Goal: Task Accomplishment & Management: Complete application form

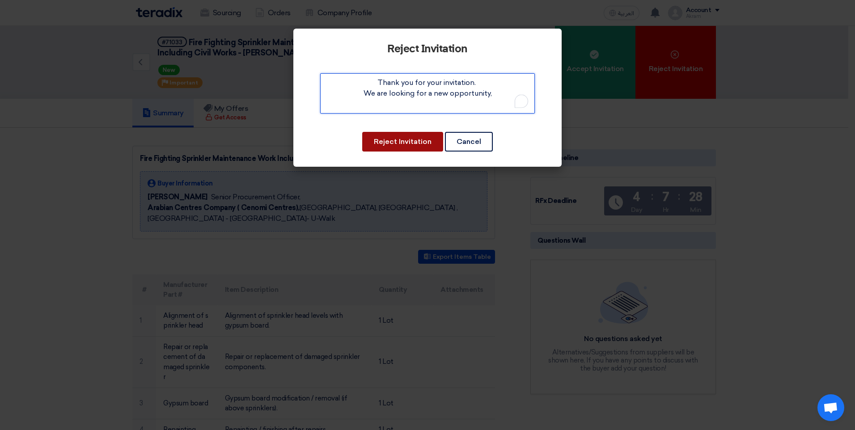
type textarea "Thank you for your invitation. We are looking for a new opportunity,"
click at [405, 138] on button "Reject Invitation" at bounding box center [402, 142] width 81 height 20
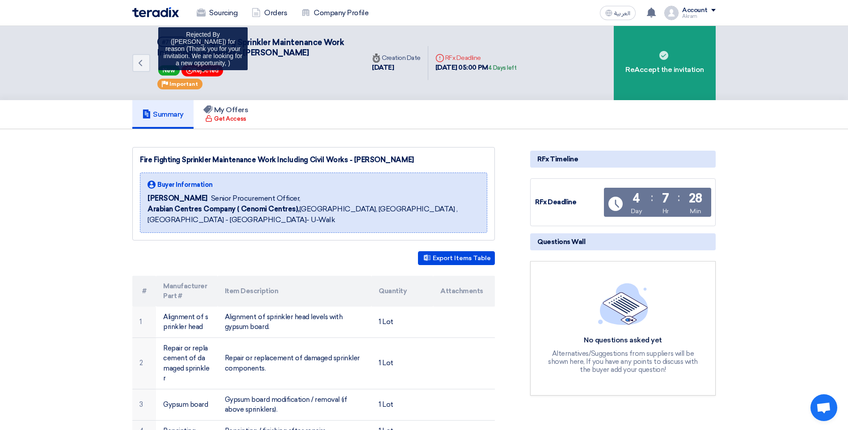
drag, startPoint x: 228, startPoint y: 72, endPoint x: 190, endPoint y: 68, distance: 37.8
click at [190, 68] on div "New Bookmark Rejected Rejected By ([PERSON_NAME]) for reason (Thank you for you…" at bounding box center [255, 70] width 197 height 15
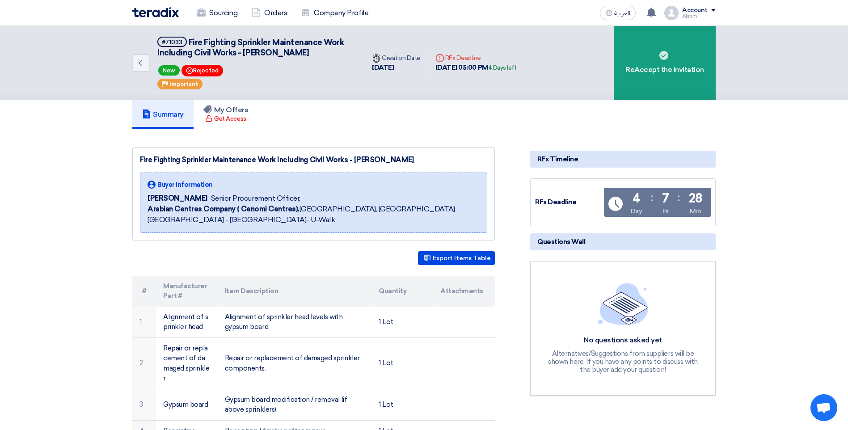
click at [76, 72] on div "Back #71033 Fire Fighting Sprinkler Maintenance Work Including Civil Works - [P…" at bounding box center [424, 63] width 848 height 74
click at [715, 11] on span at bounding box center [713, 10] width 4 height 3
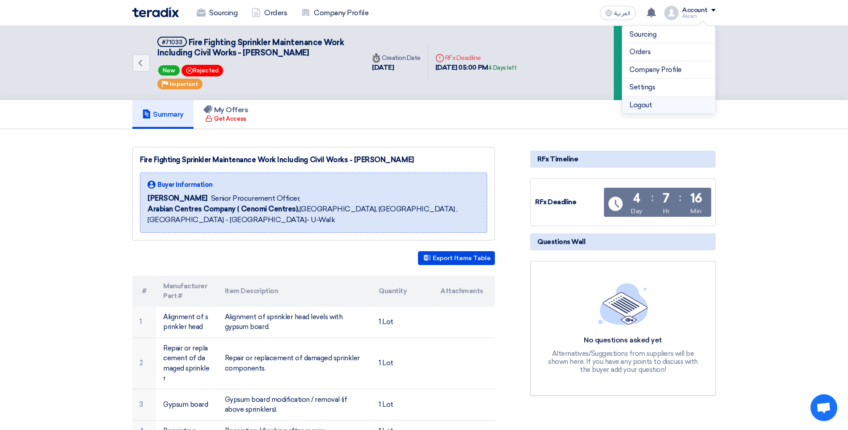
click at [650, 105] on li "Logout" at bounding box center [668, 105] width 93 height 17
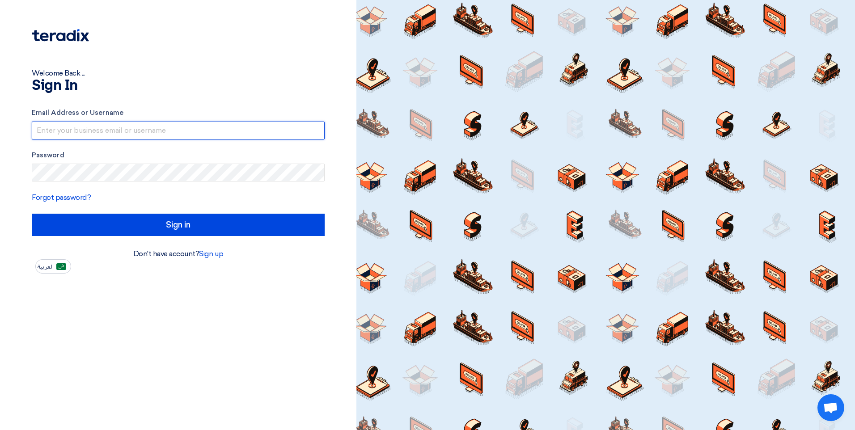
type input "[EMAIL_ADDRESS][DOMAIN_NAME]"
